Goal: Information Seeking & Learning: Find specific fact

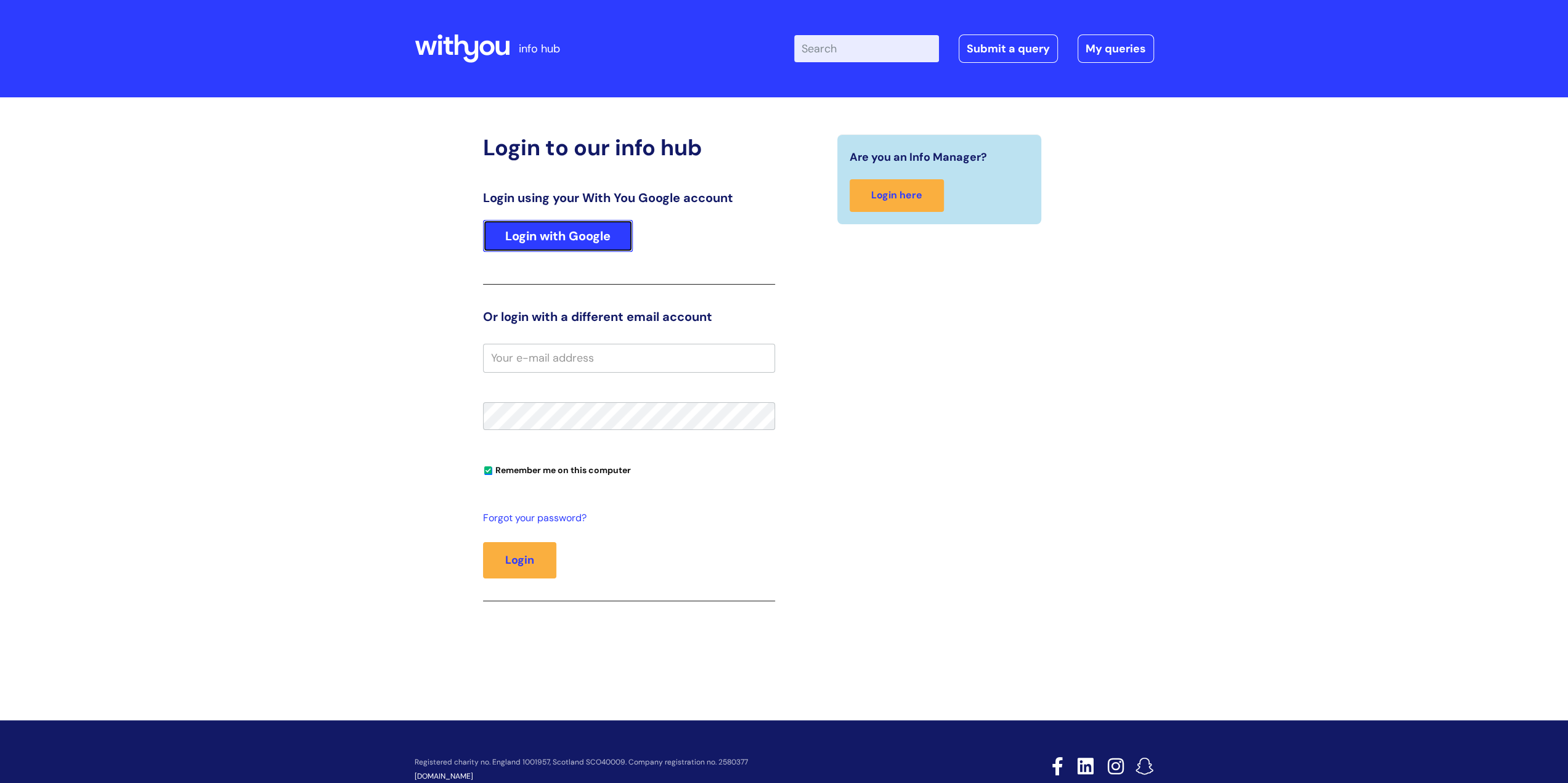
click at [499, 247] on link "Login with Google" at bounding box center [558, 235] width 150 height 32
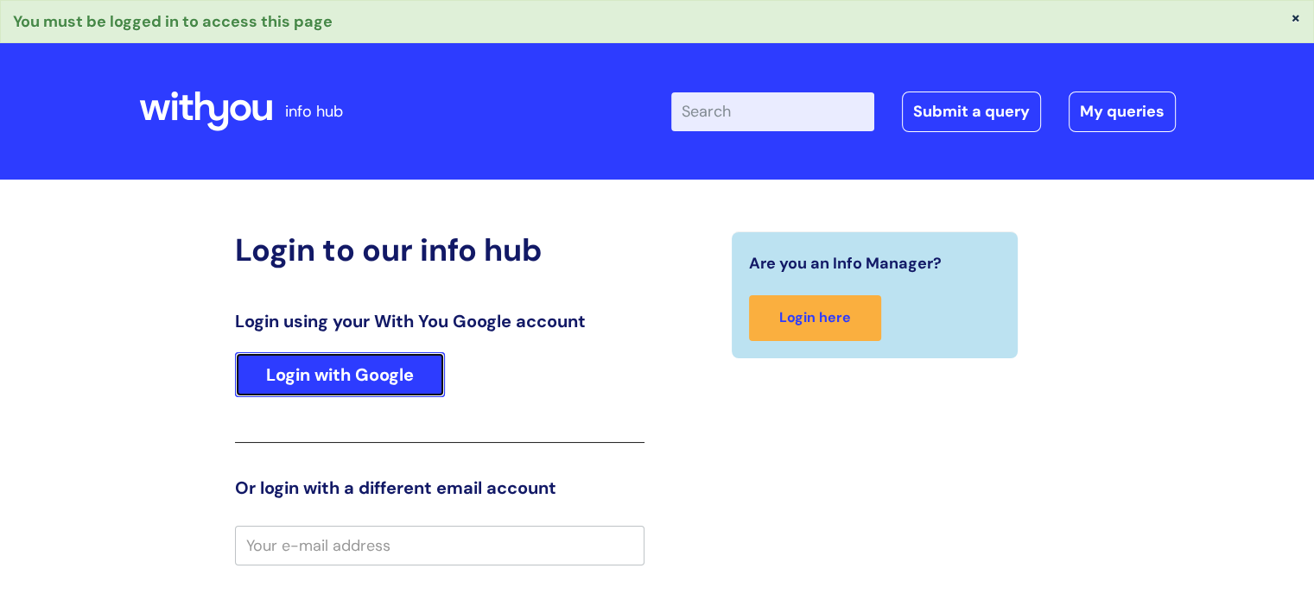
click at [273, 371] on link "Login with Google" at bounding box center [340, 374] width 210 height 45
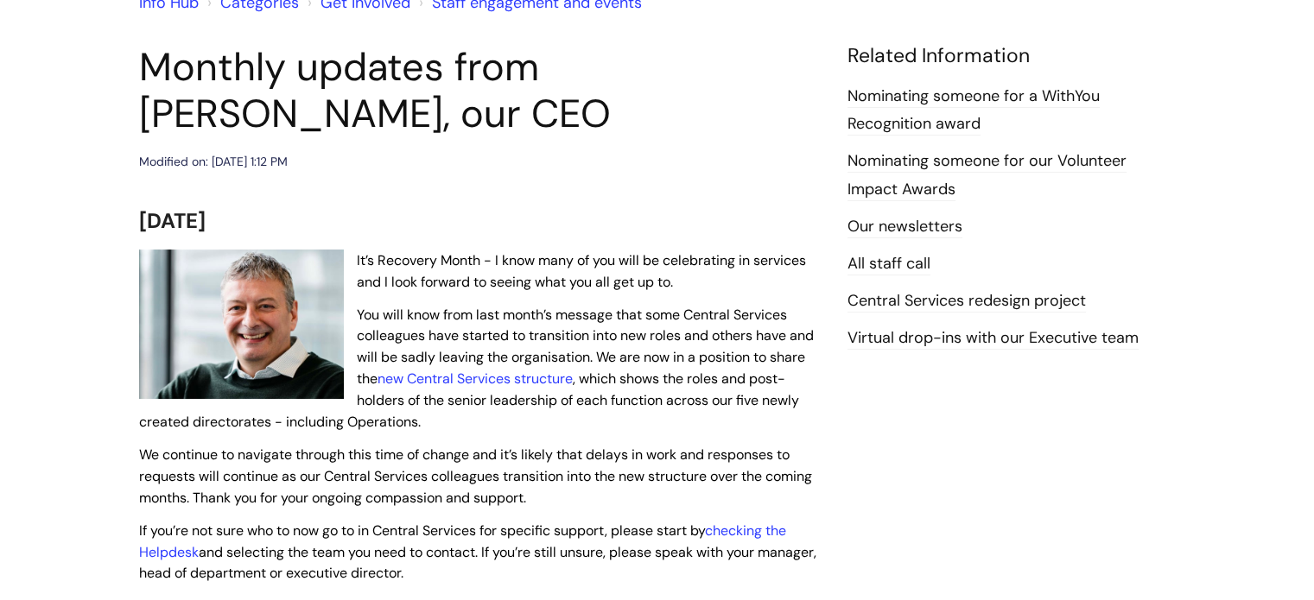
scroll to position [173, 0]
click at [481, 381] on link "new Central Services structure" at bounding box center [474, 378] width 195 height 18
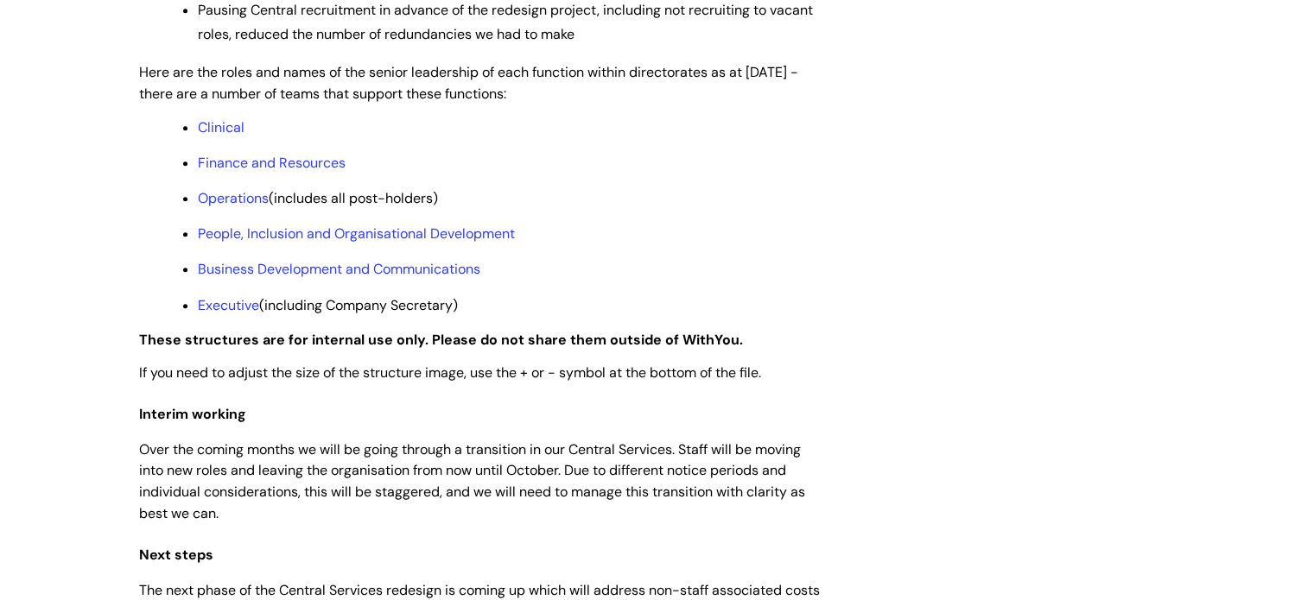
scroll to position [1296, 0]
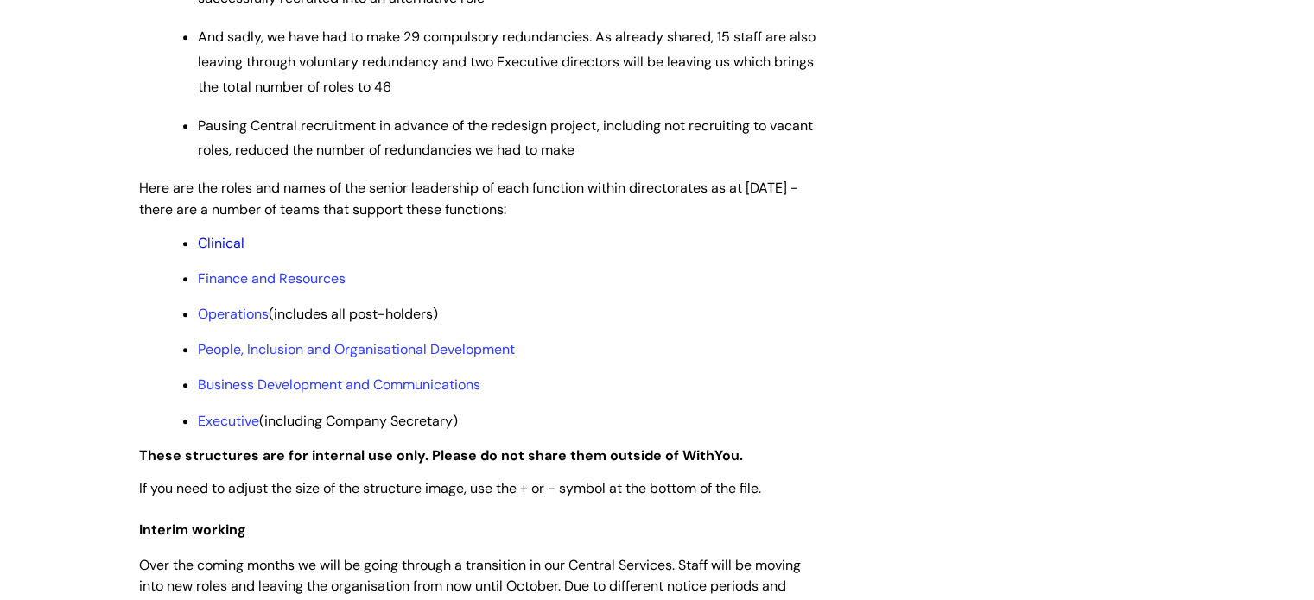
click at [224, 252] on link "Clinical" at bounding box center [221, 243] width 47 height 18
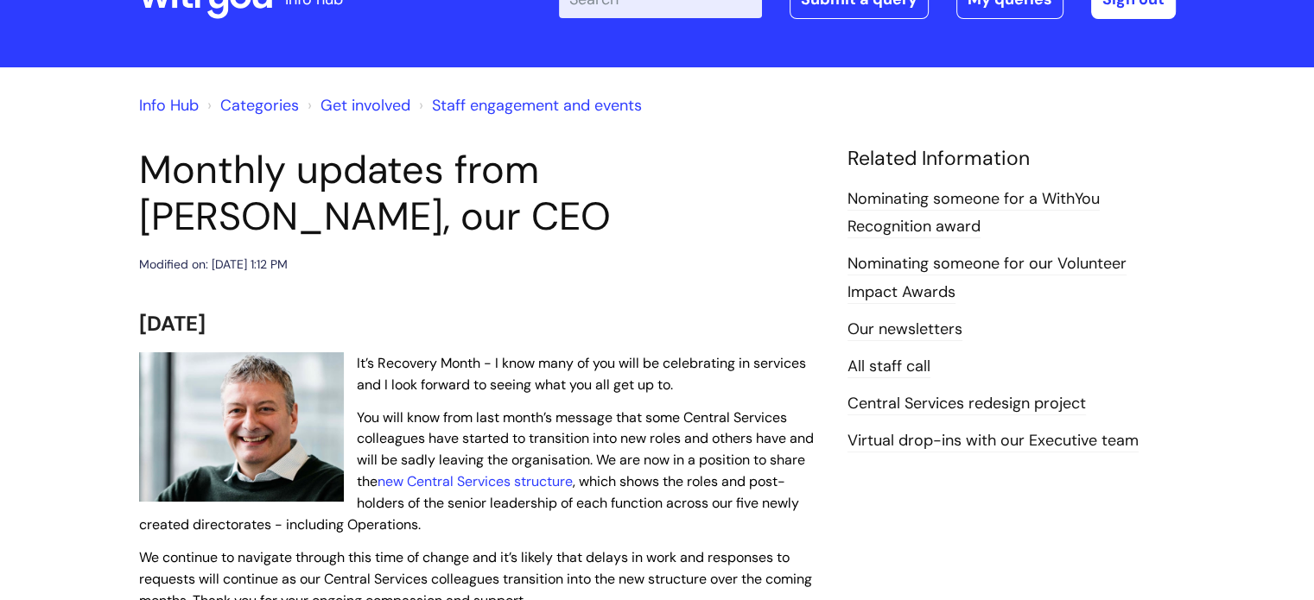
scroll to position [173, 0]
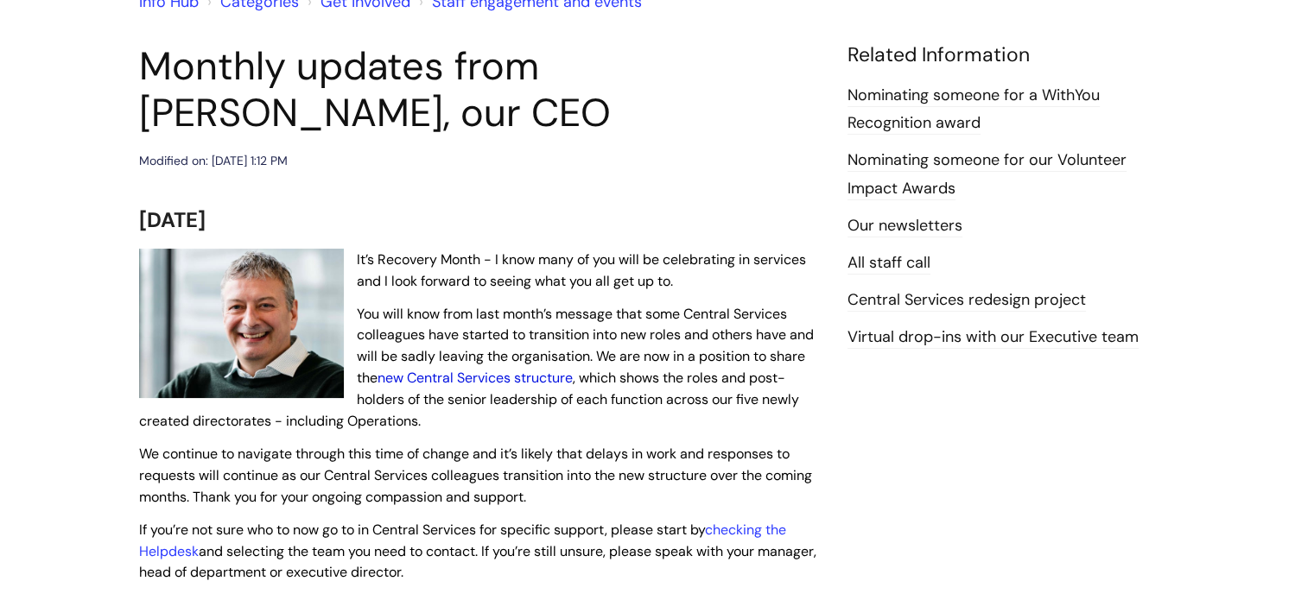
click at [481, 375] on link "new Central Services structure" at bounding box center [474, 378] width 195 height 18
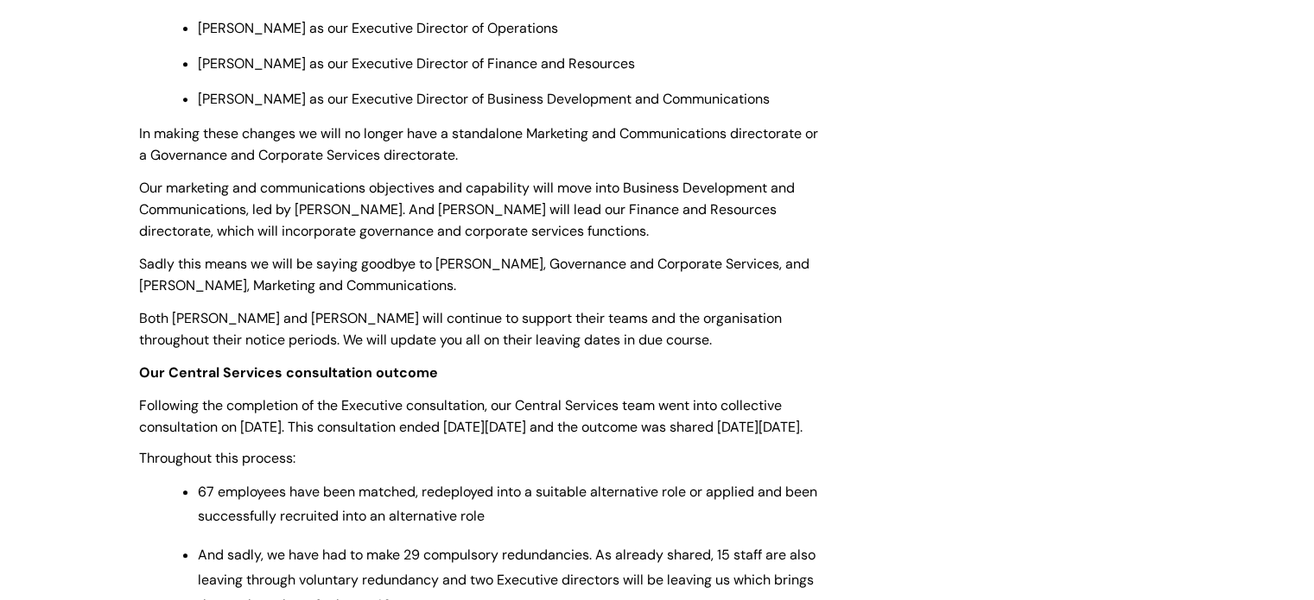
scroll to position [1209, 0]
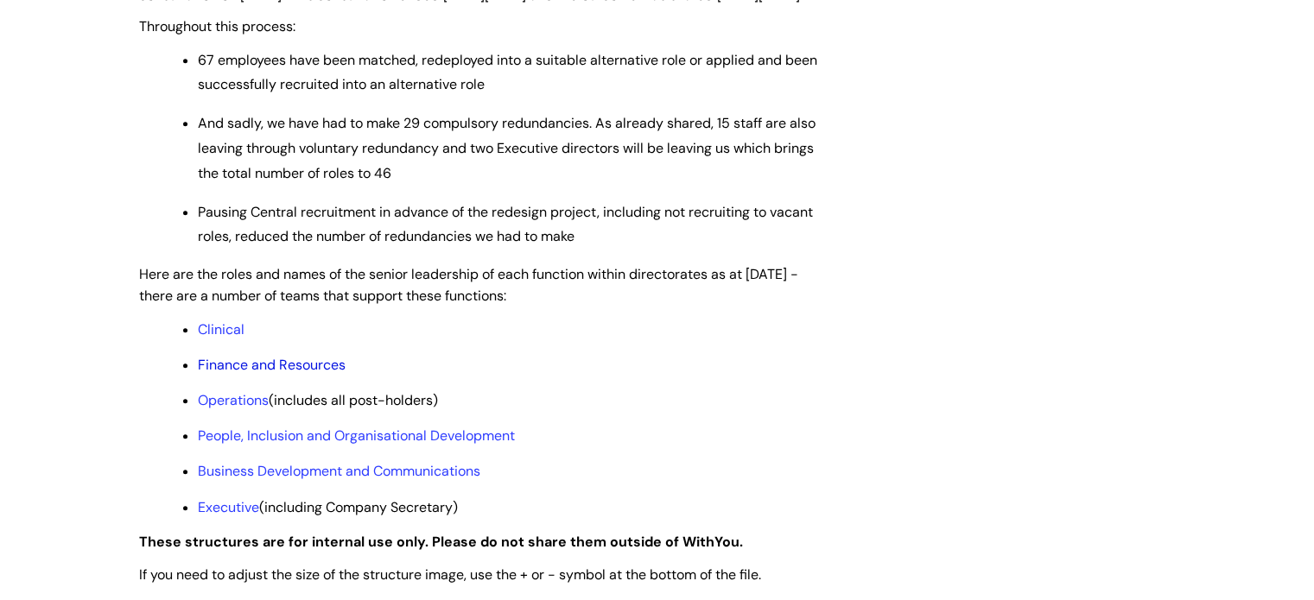
click at [287, 374] on link "Finance and Resources" at bounding box center [272, 365] width 148 height 18
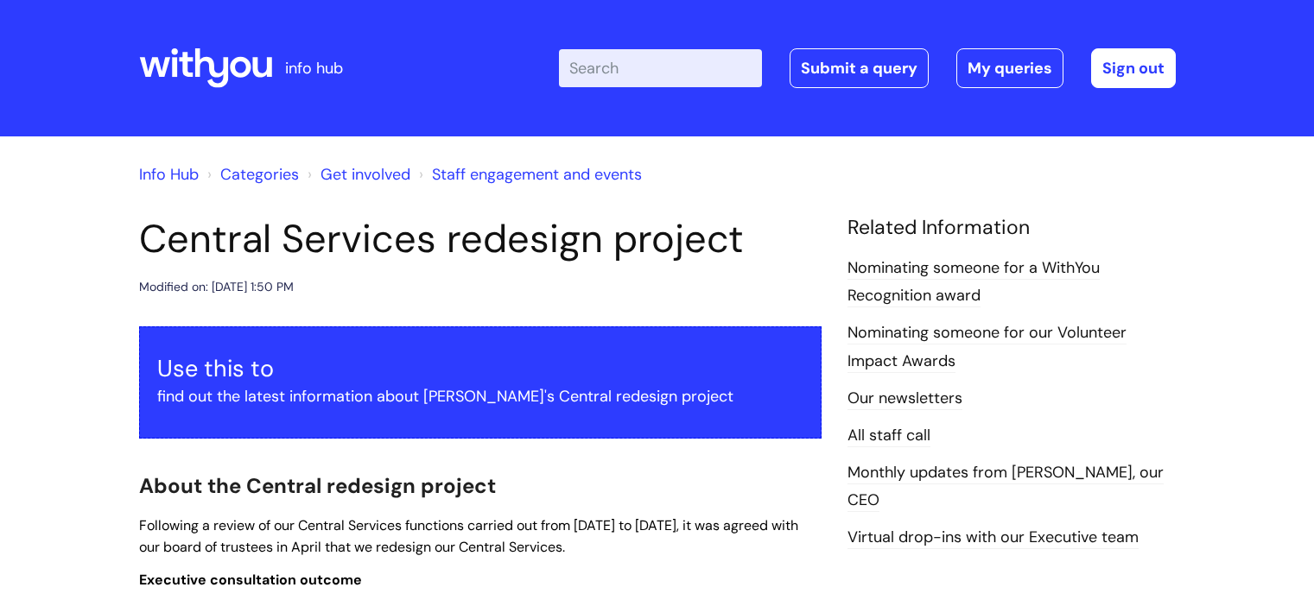
scroll to position [1209, 0]
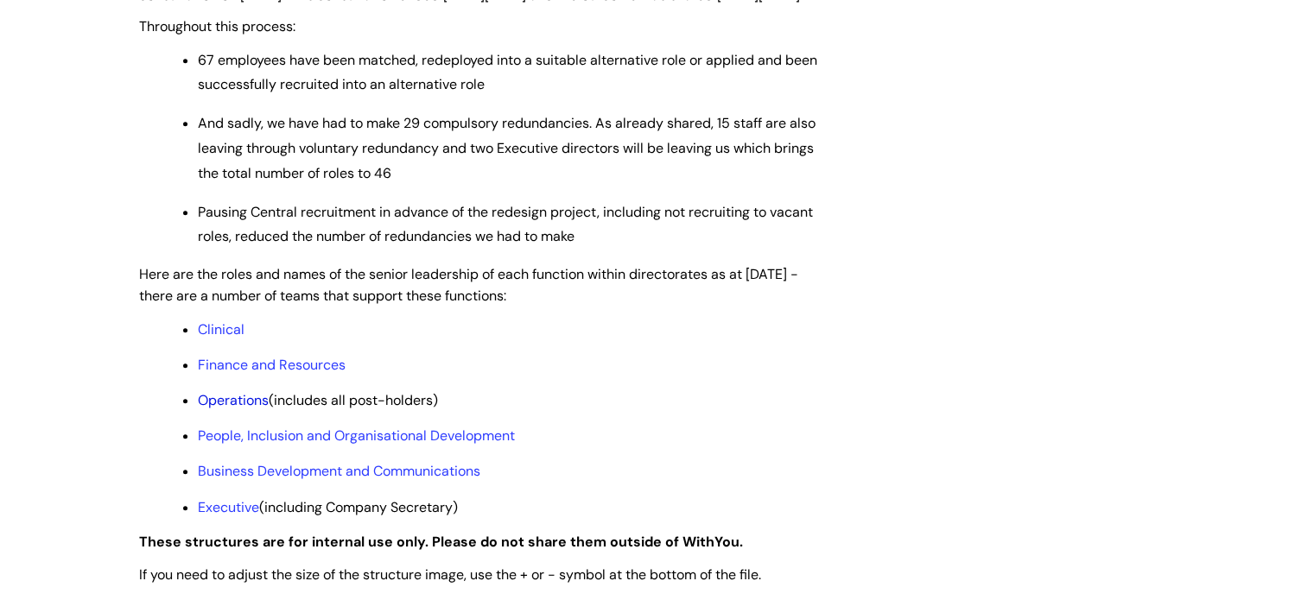
click at [245, 409] on link "Operations" at bounding box center [233, 400] width 71 height 18
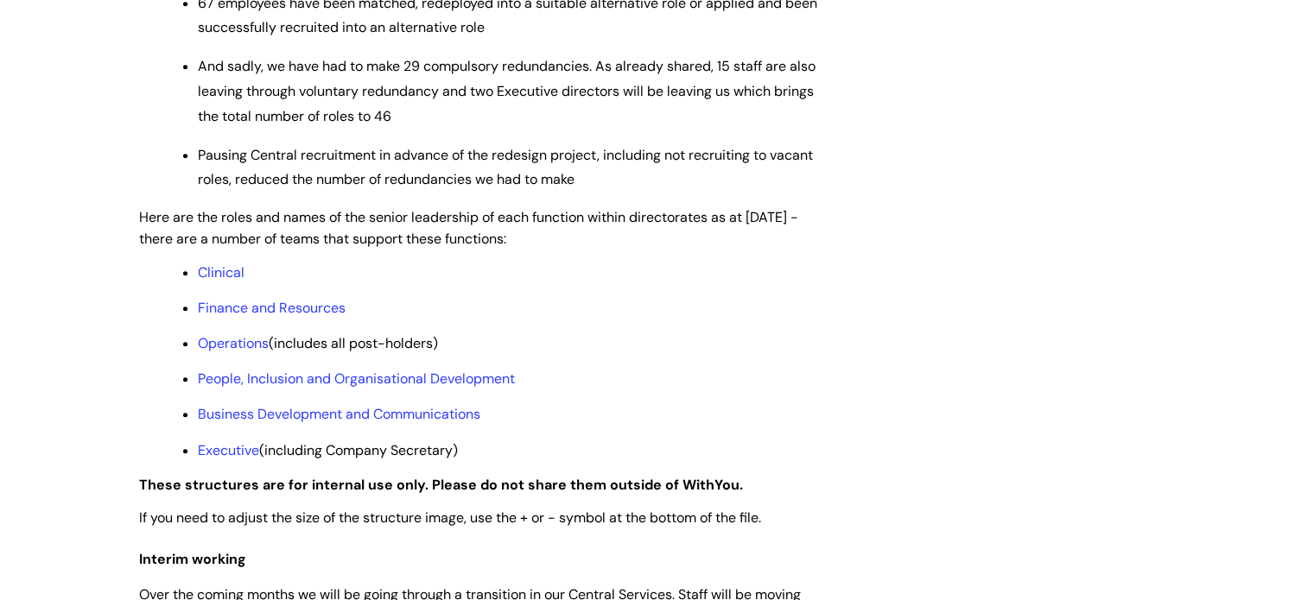
scroll to position [1382, 0]
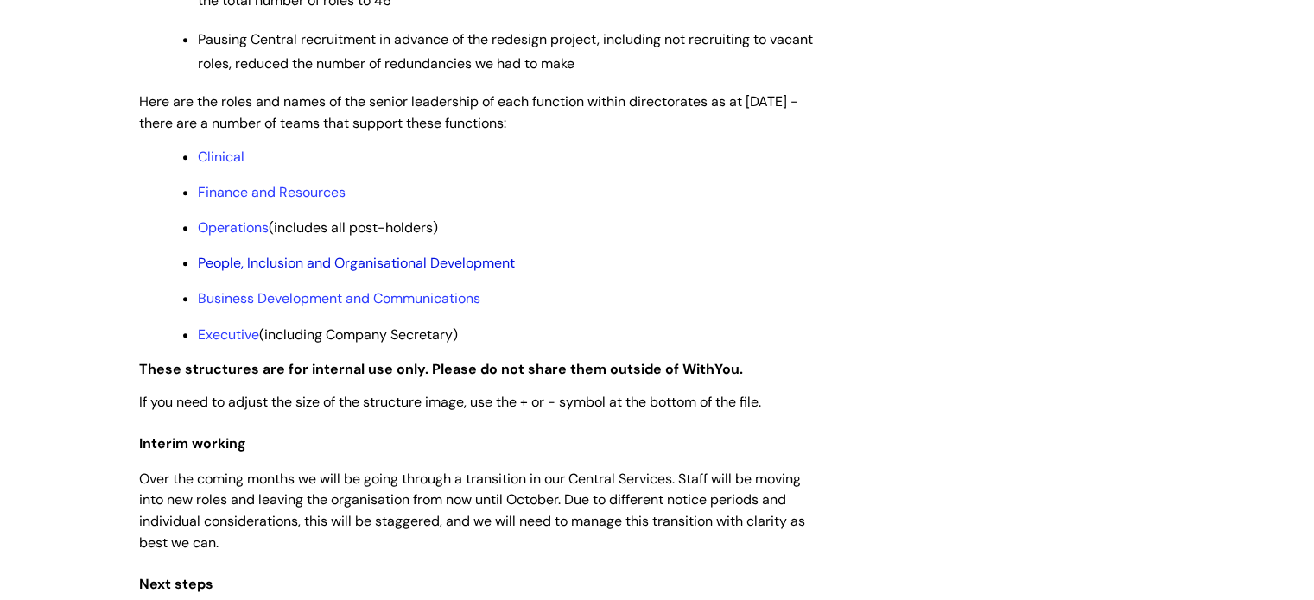
click at [307, 272] on link "People, Inclusion and Organisational Development" at bounding box center [356, 263] width 317 height 18
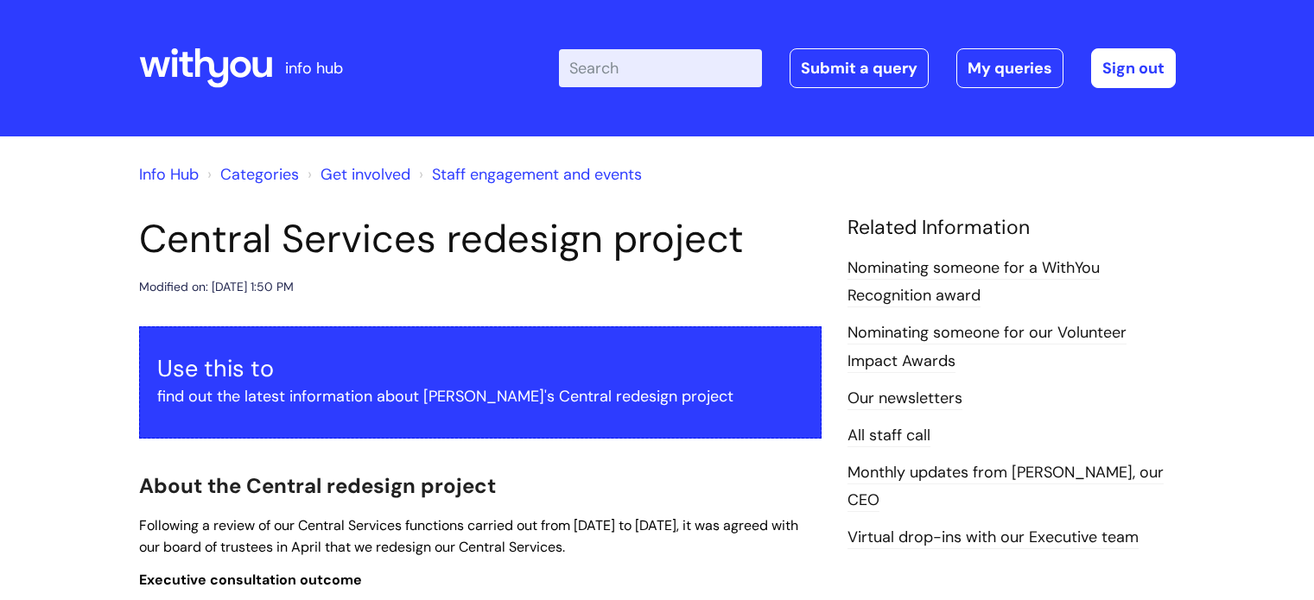
scroll to position [1379, 0]
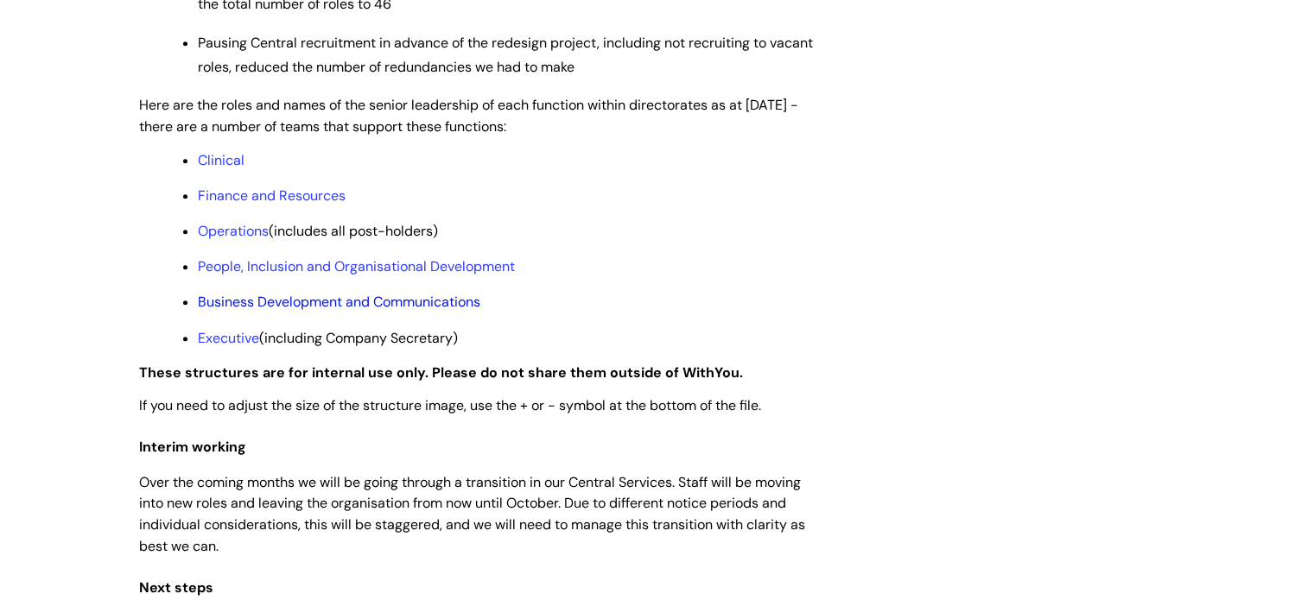
click at [437, 311] on link "Business Development and Communications" at bounding box center [339, 302] width 282 height 18
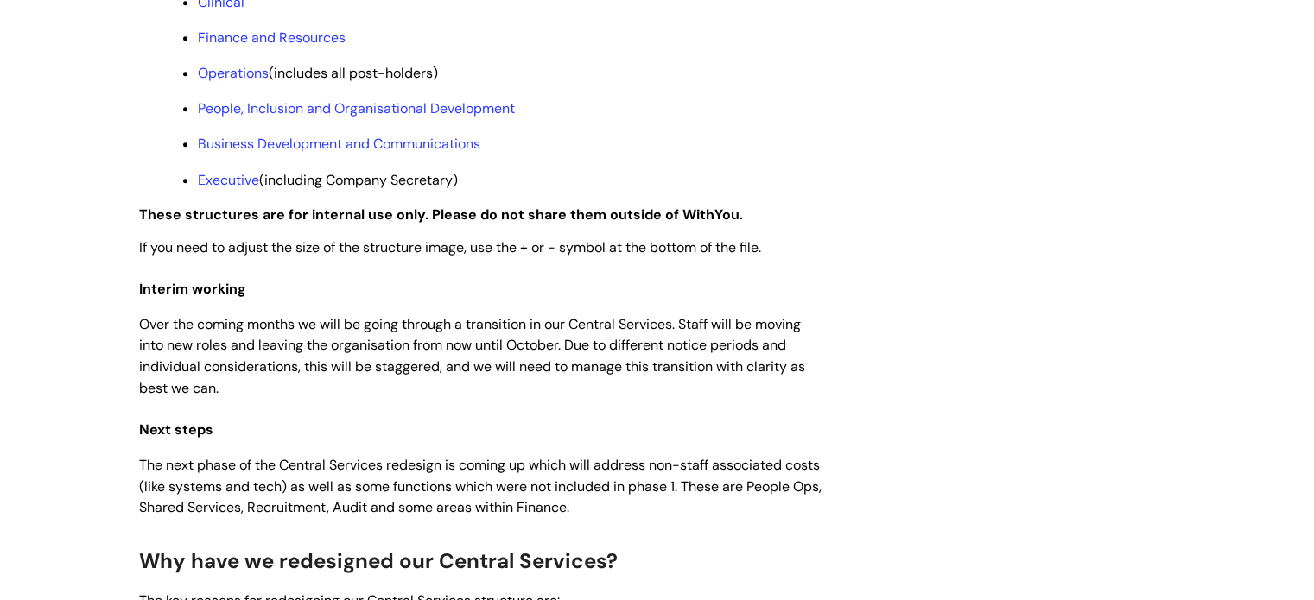
scroll to position [1548, 0]
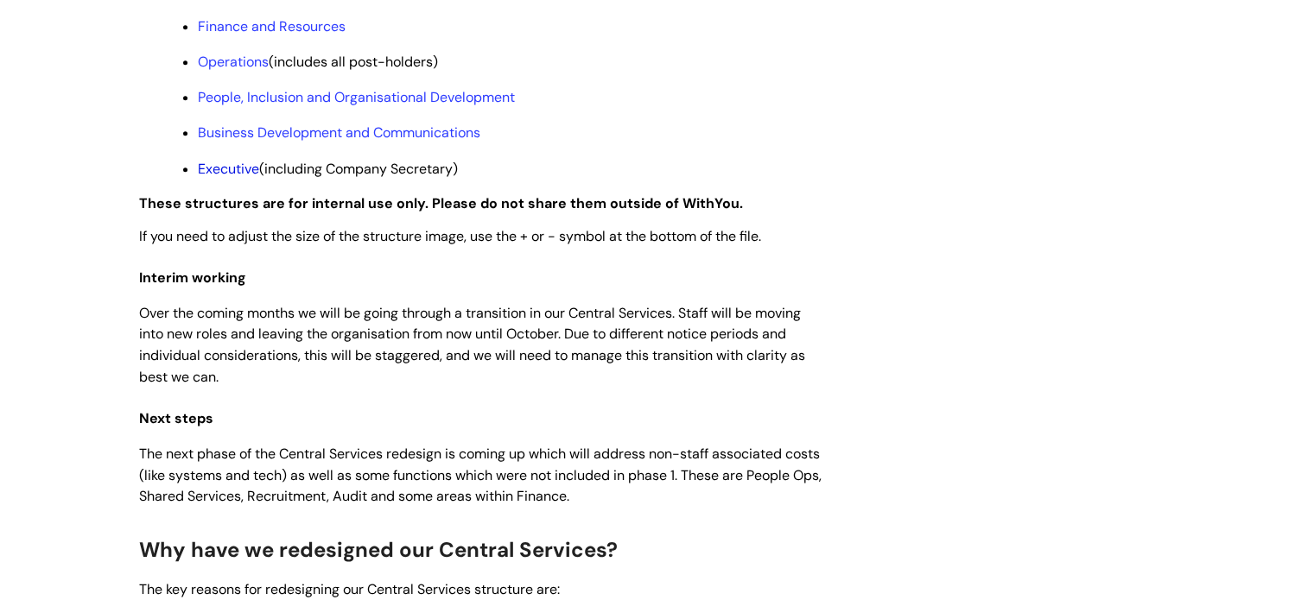
click at [220, 178] on link "Executive" at bounding box center [228, 169] width 61 height 18
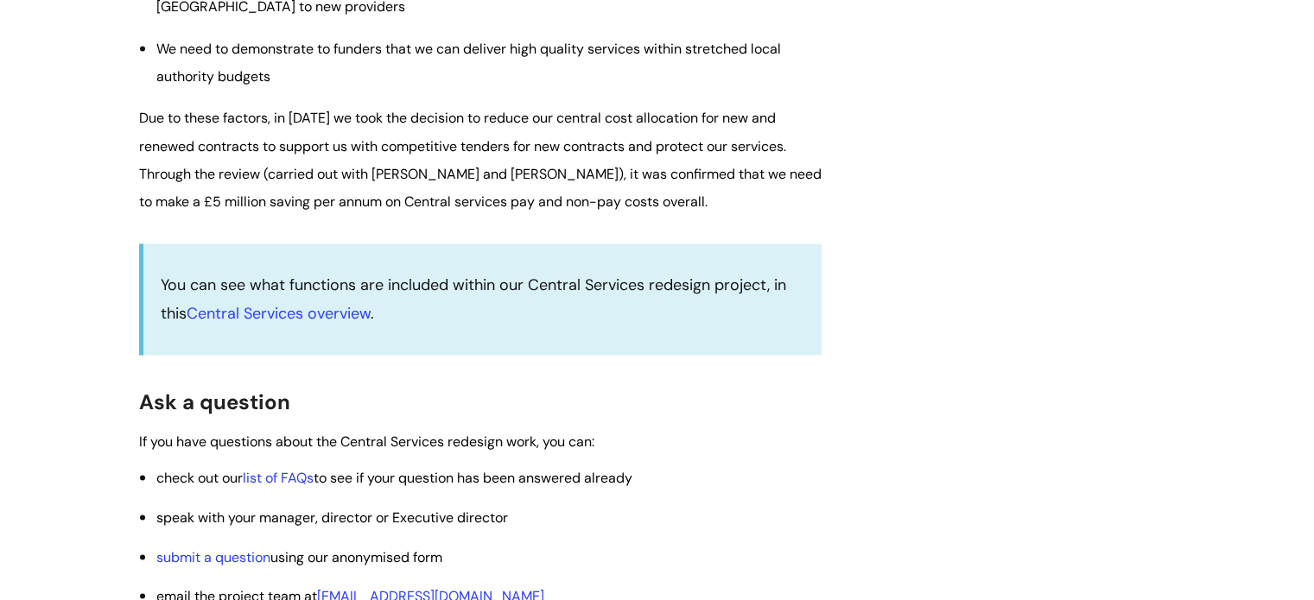
scroll to position [2585, 0]
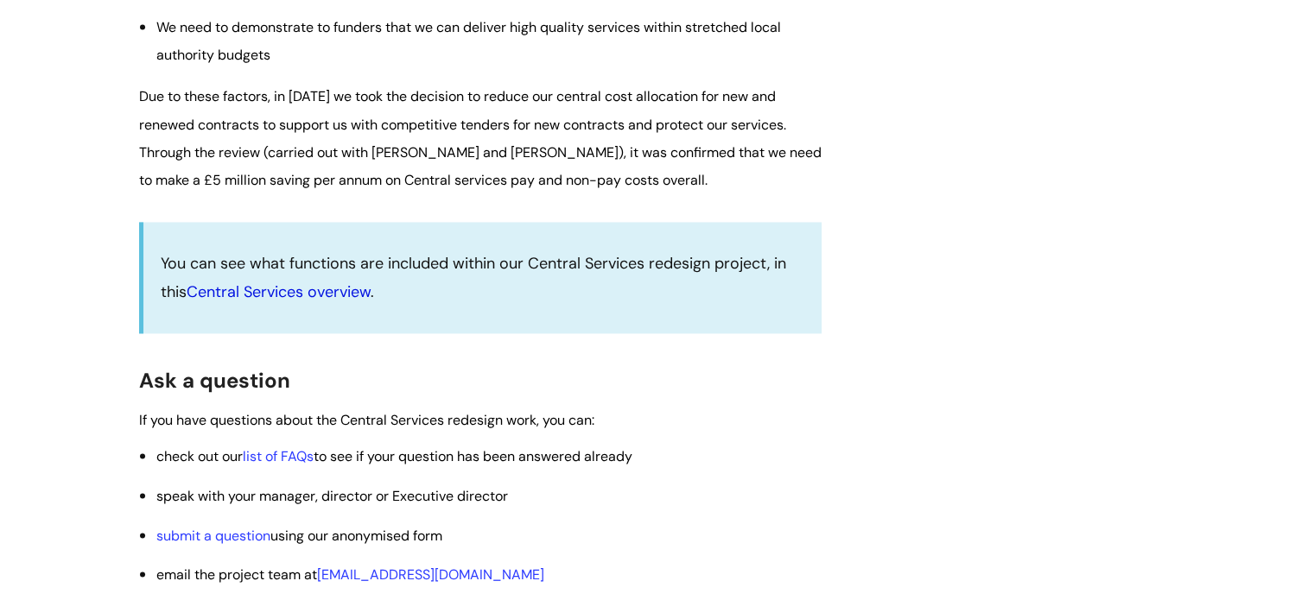
click at [326, 302] on link "Central Services overview" at bounding box center [279, 292] width 184 height 21
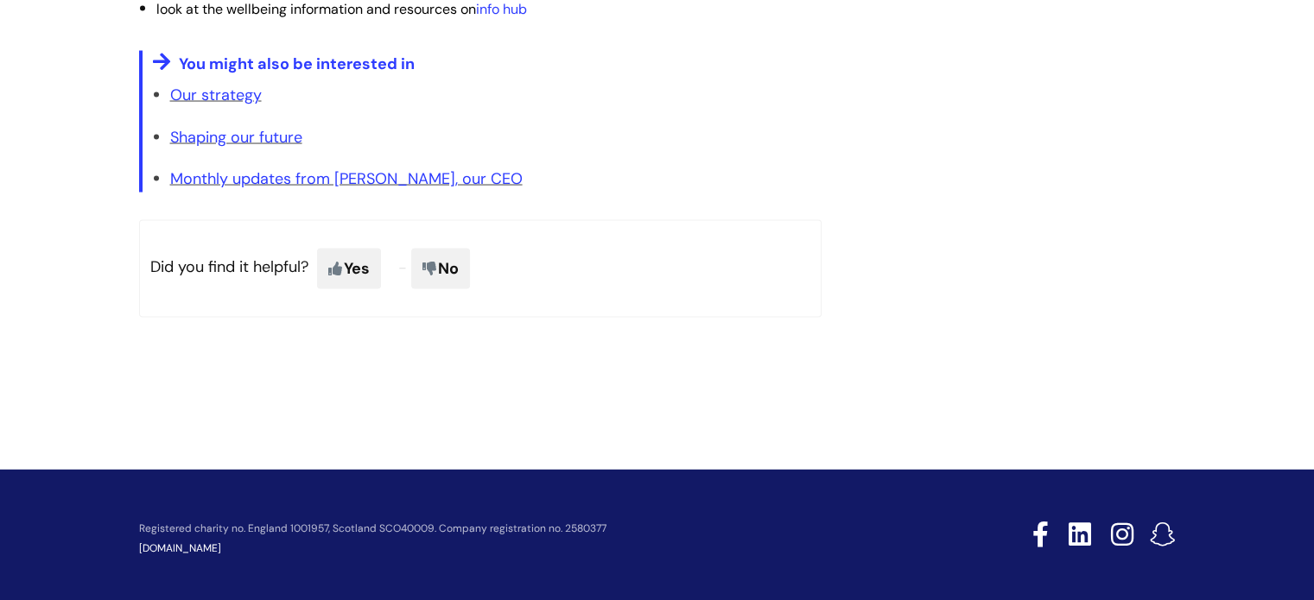
scroll to position [3400, 0]
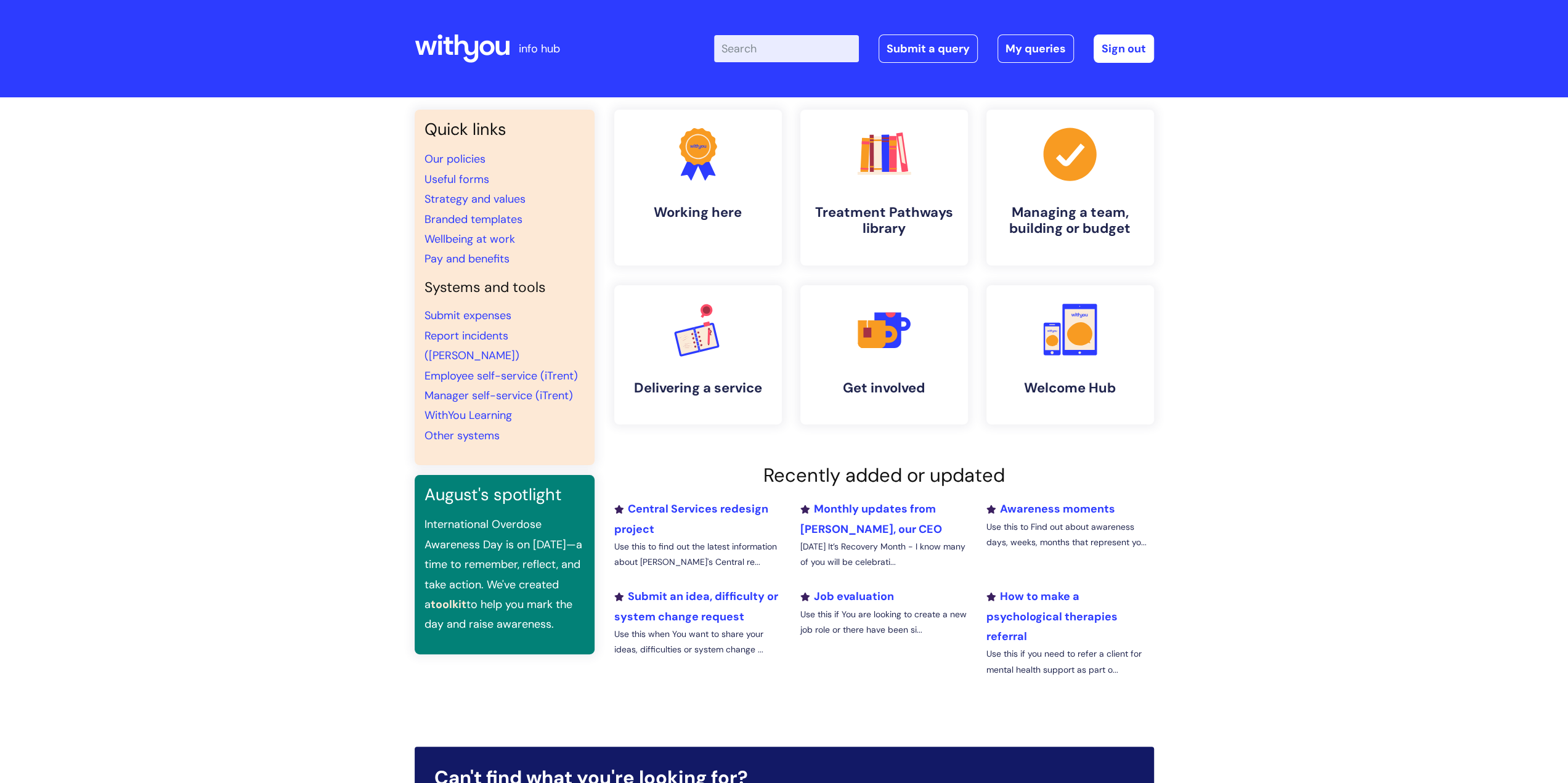
click at [799, 52] on input "Enter your search term here..." at bounding box center [786, 48] width 145 height 27
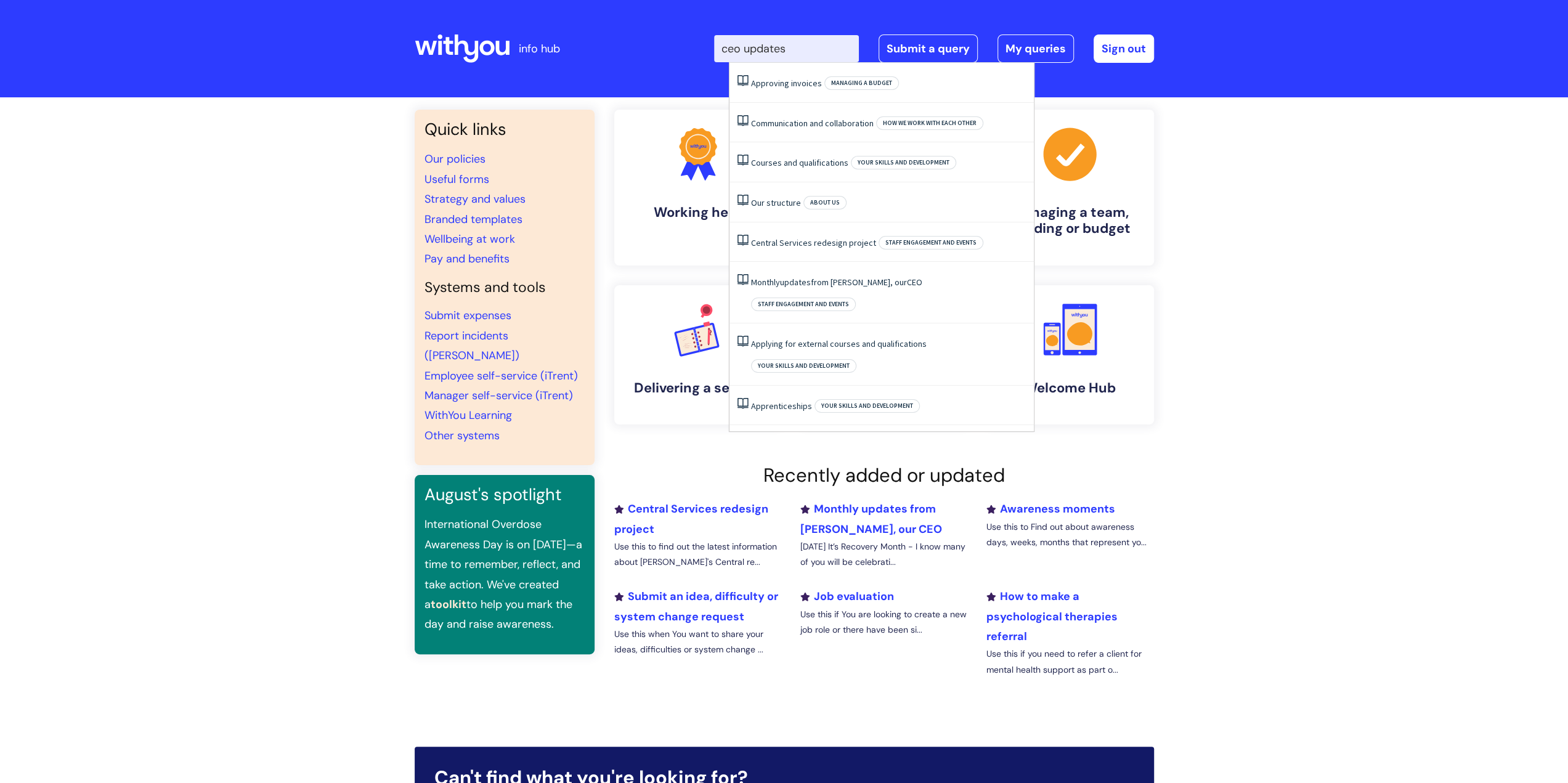
type input "ceo updates"
click button "Search" at bounding box center [0, 0] width 0 height 0
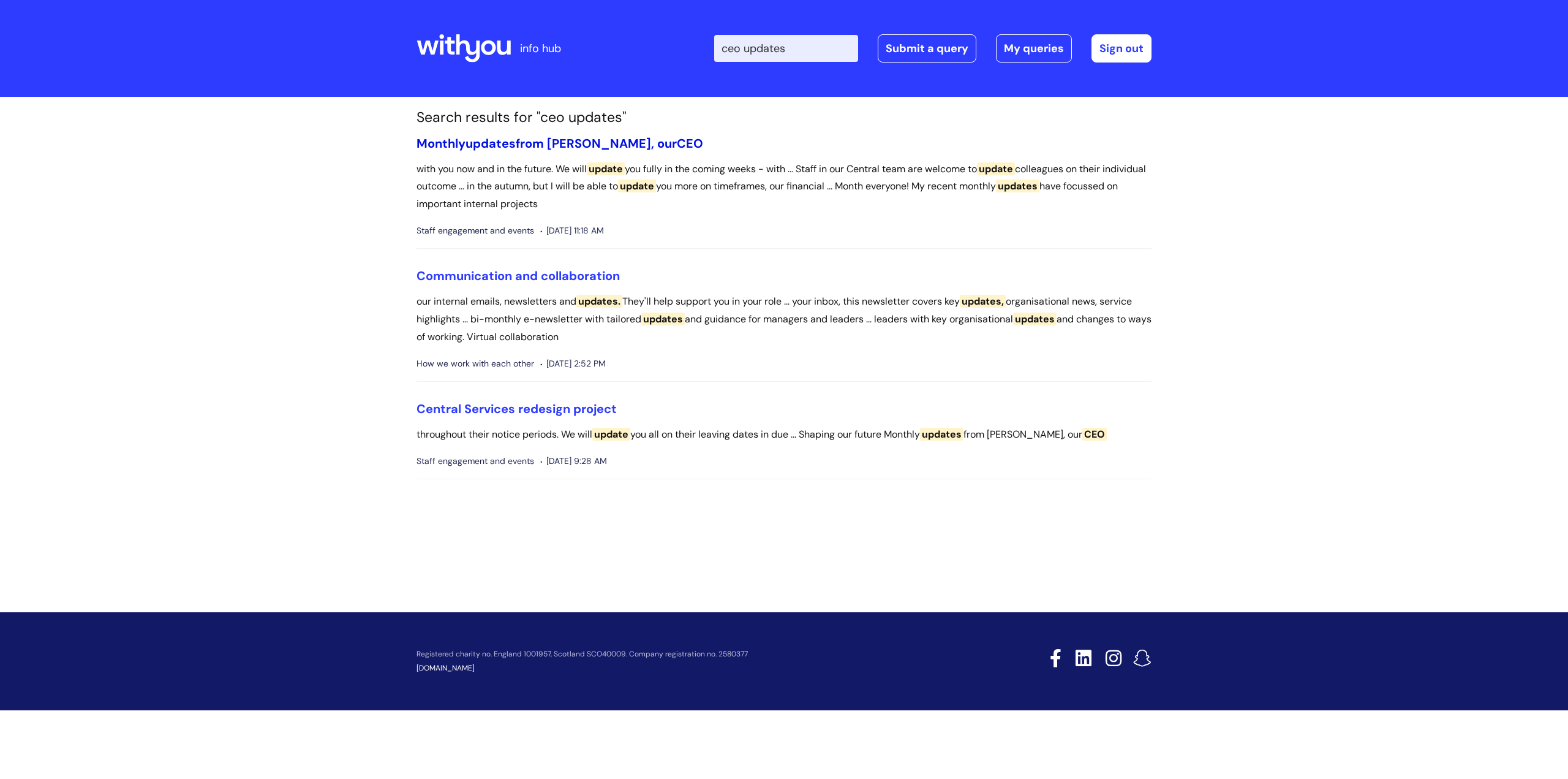
click at [570, 136] on link "Monthly updates from Simon, our CEO" at bounding box center [560, 143] width 287 height 16
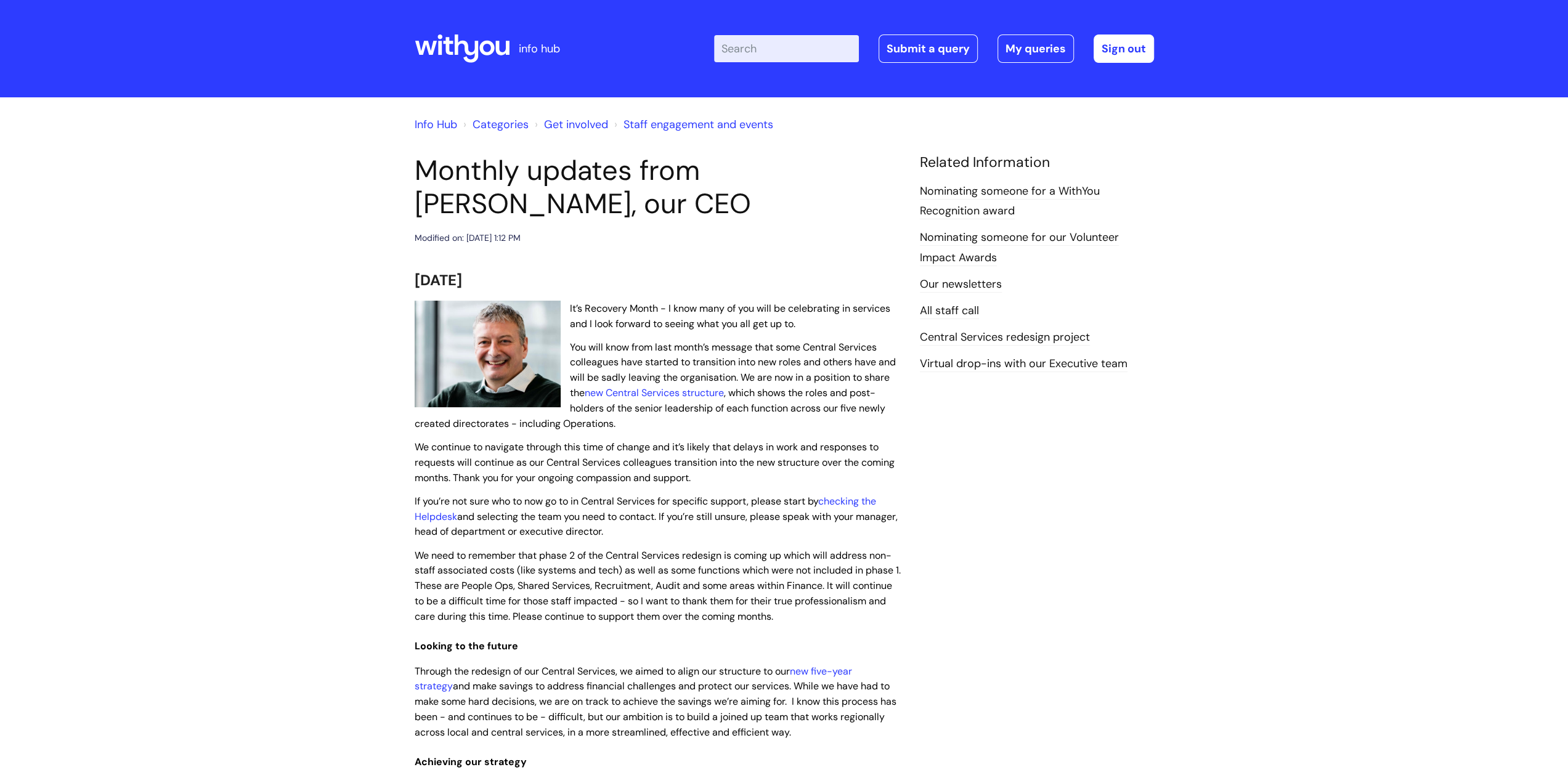
click at [462, 45] on icon at bounding box center [462, 48] width 95 height 29
